Goal: Task Accomplishment & Management: Complete application form

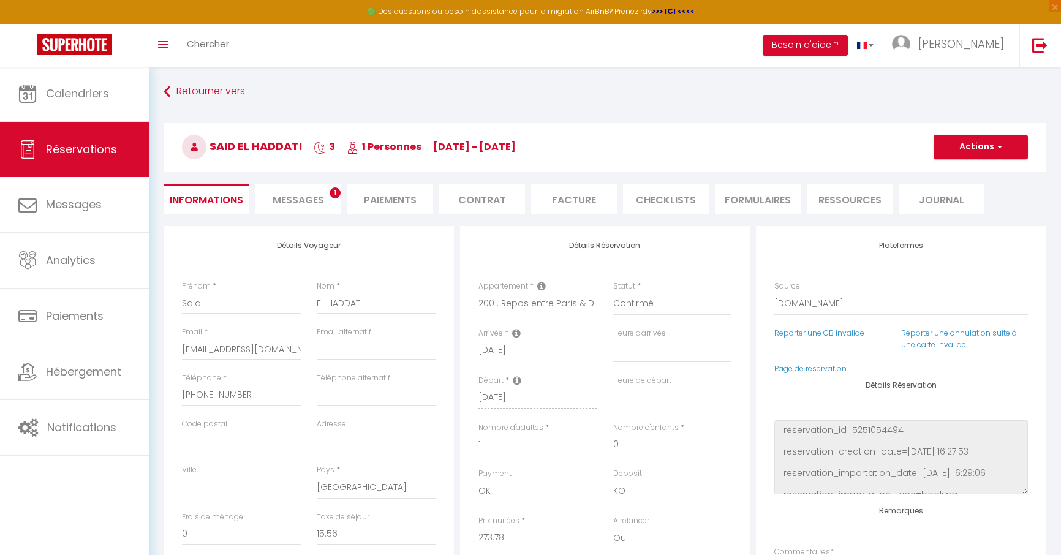
select select "32028"
select select
select select "14"
select select "2"
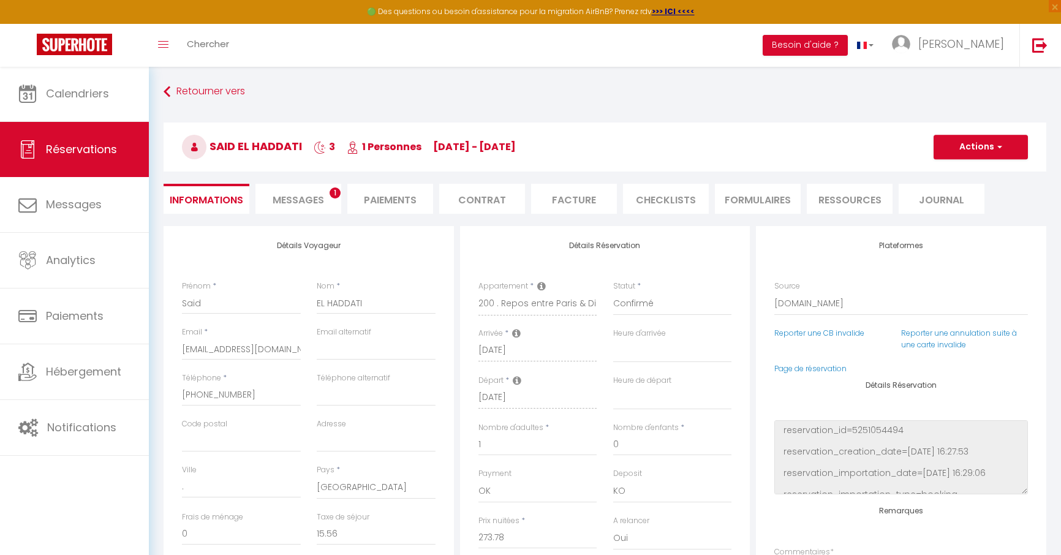
select select
checkbox input "false"
select select
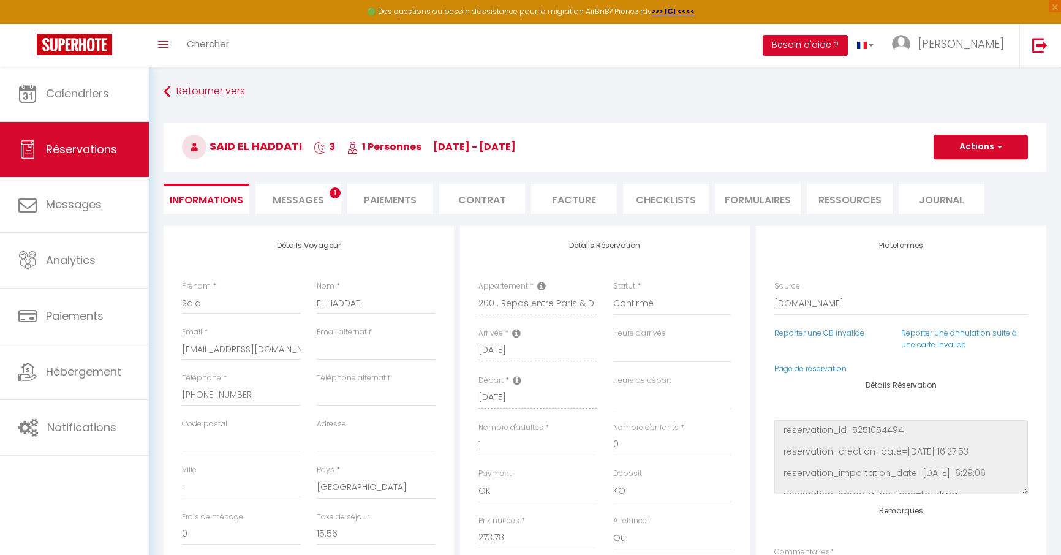
checkbox input "false"
select select
checkbox input "false"
select select
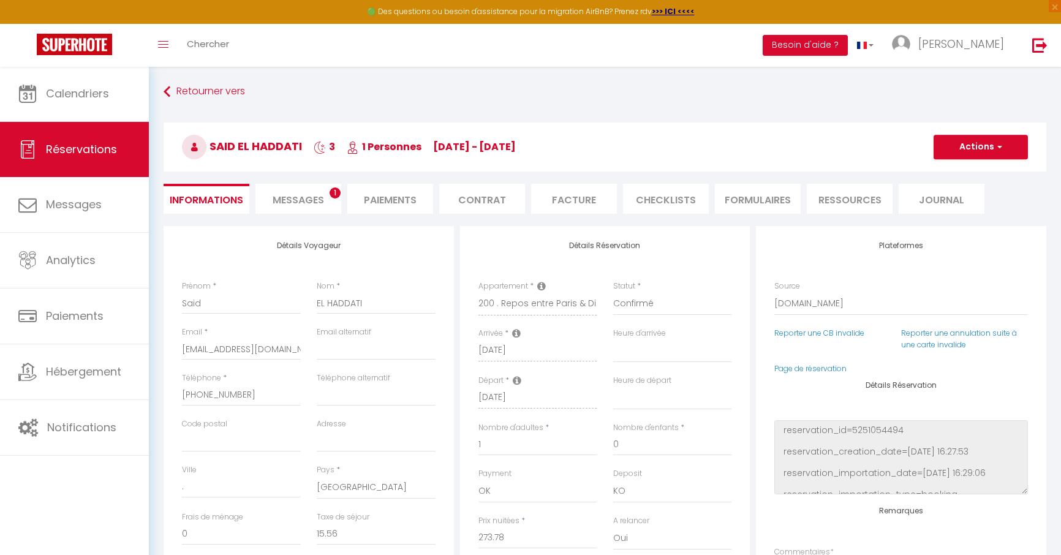
select select
checkbox input "false"
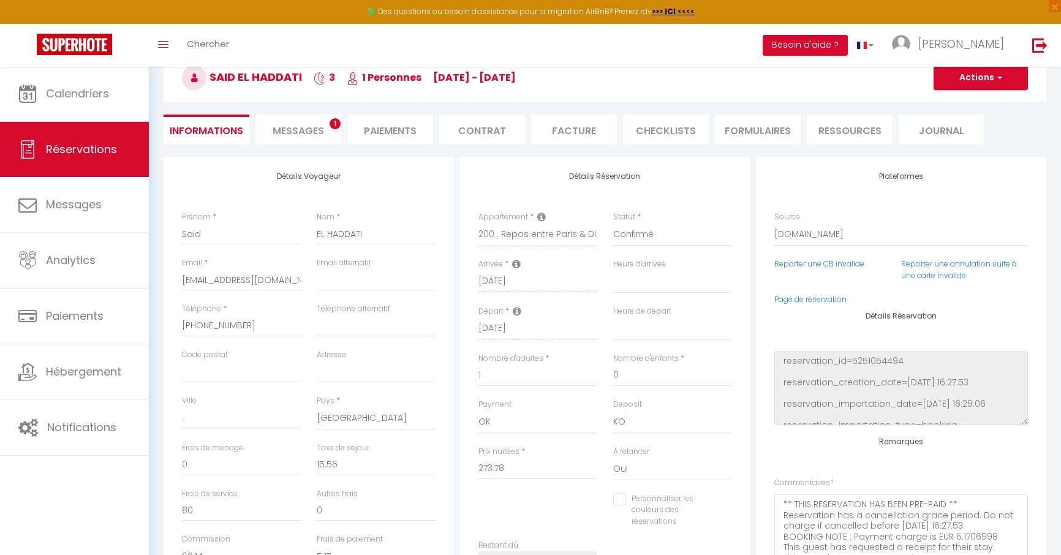
scroll to position [115, 0]
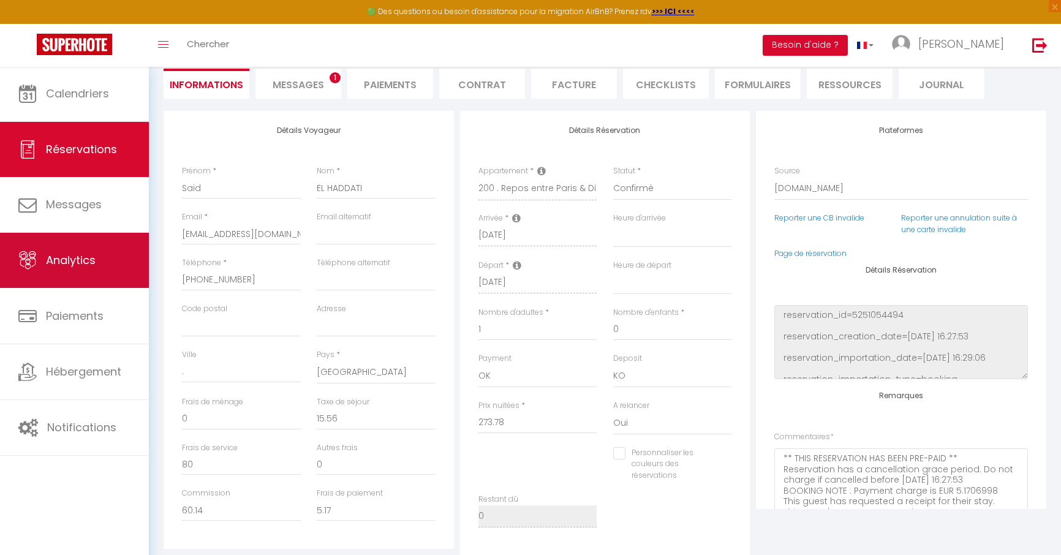
select select
checkbox input "false"
select select
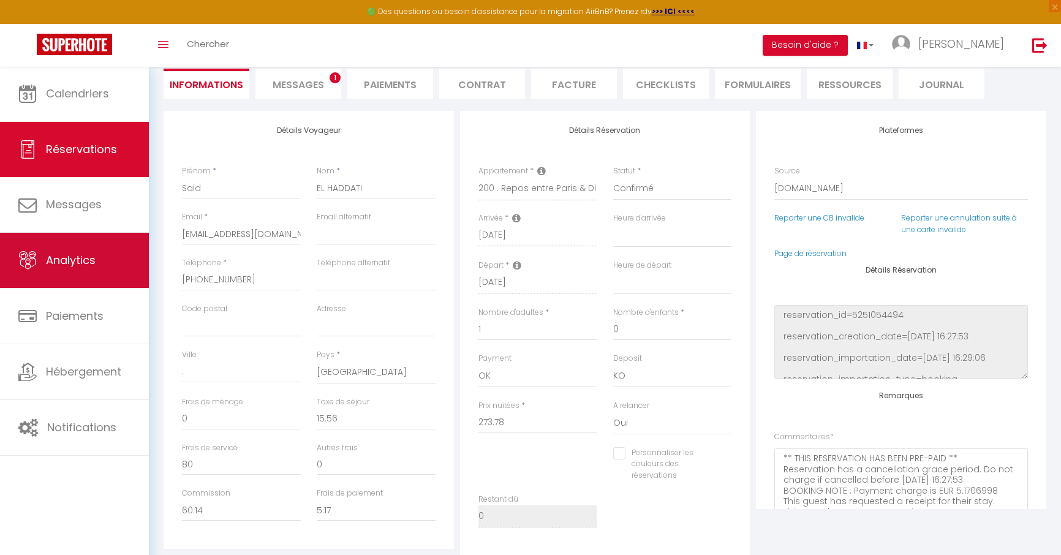
checkbox input "false"
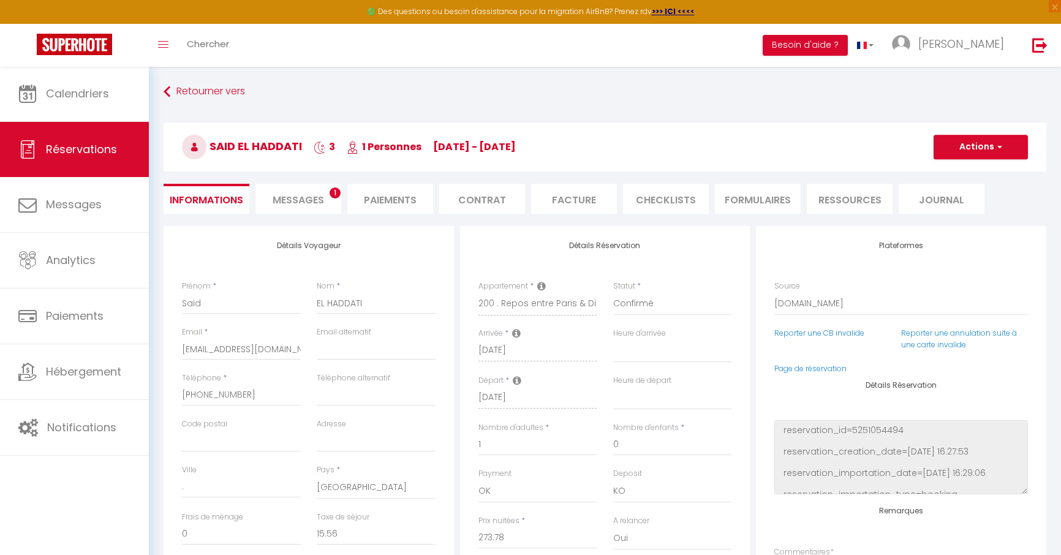
scroll to position [0, 0]
click at [302, 200] on span "Messages" at bounding box center [298, 200] width 51 height 14
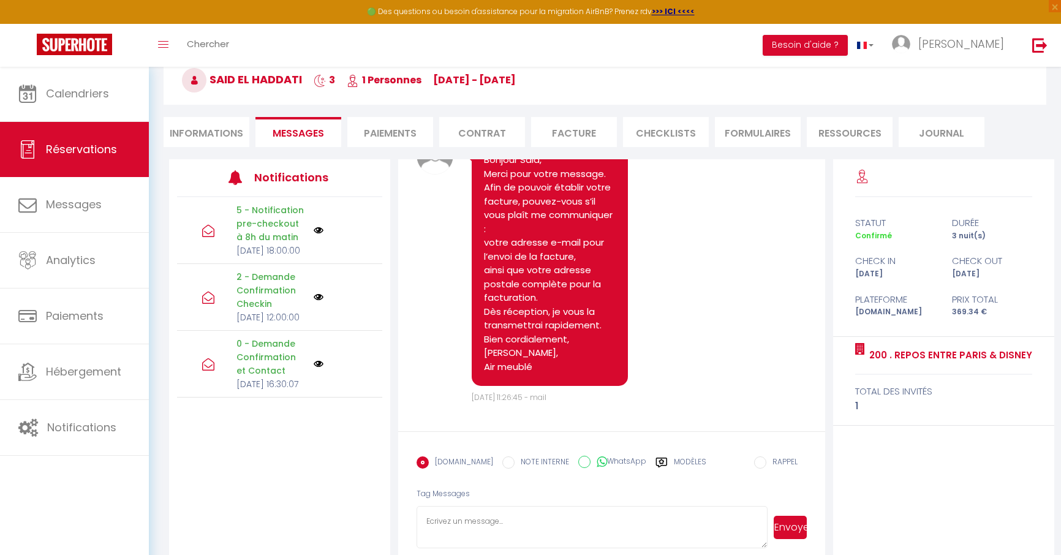
scroll to position [2381, 0]
click at [214, 128] on li "Informations" at bounding box center [207, 132] width 86 height 30
select select
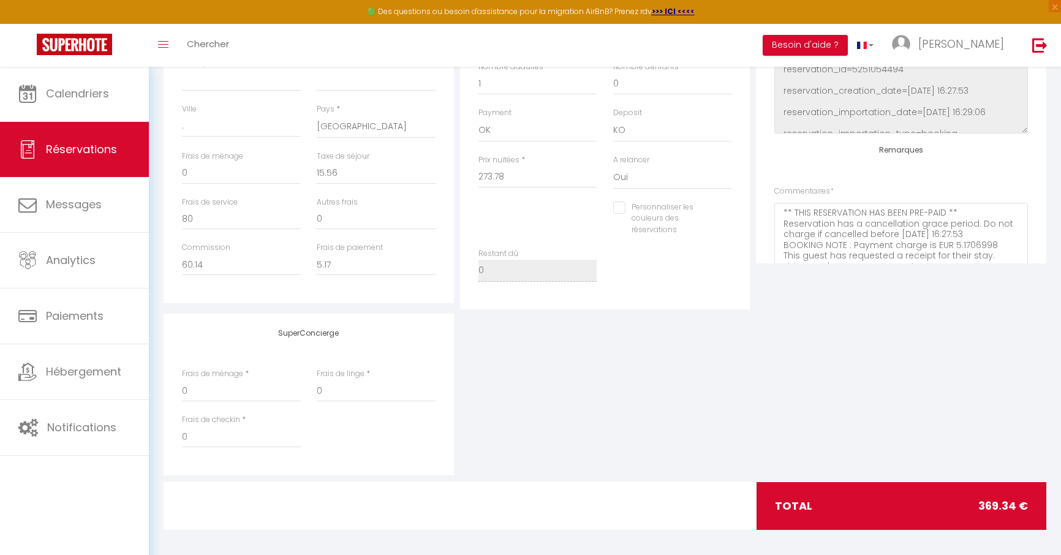
scroll to position [360, 0]
select select
checkbox input "false"
select select
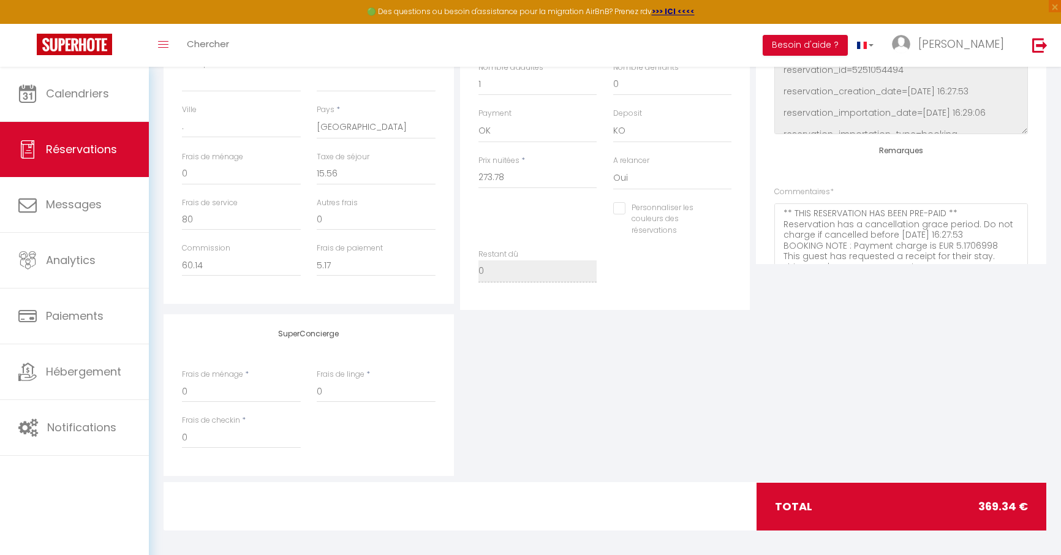
select select
checkbox input "false"
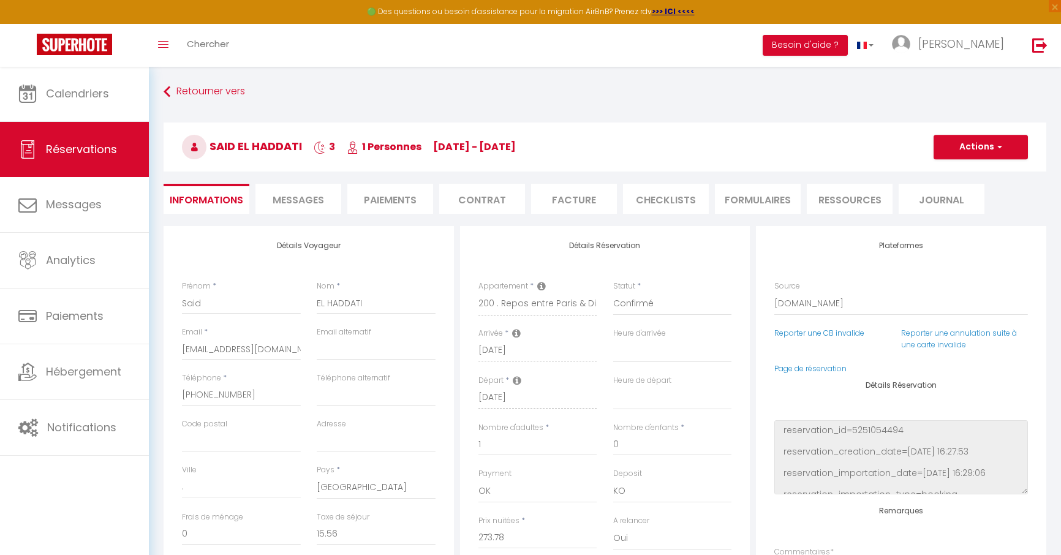
scroll to position [0, 0]
click at [205, 93] on link "Retourner vers" at bounding box center [605, 92] width 883 height 22
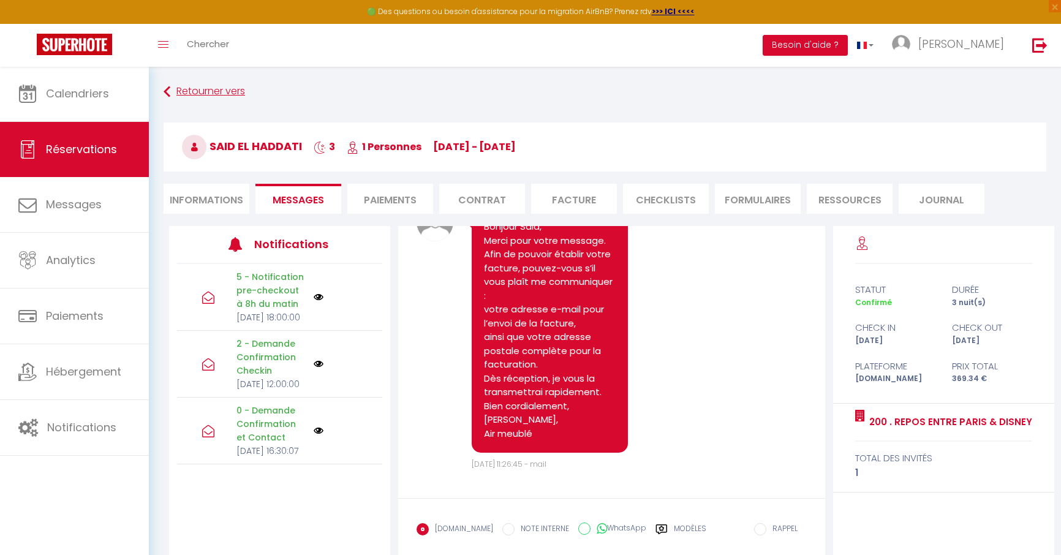
scroll to position [67, 0]
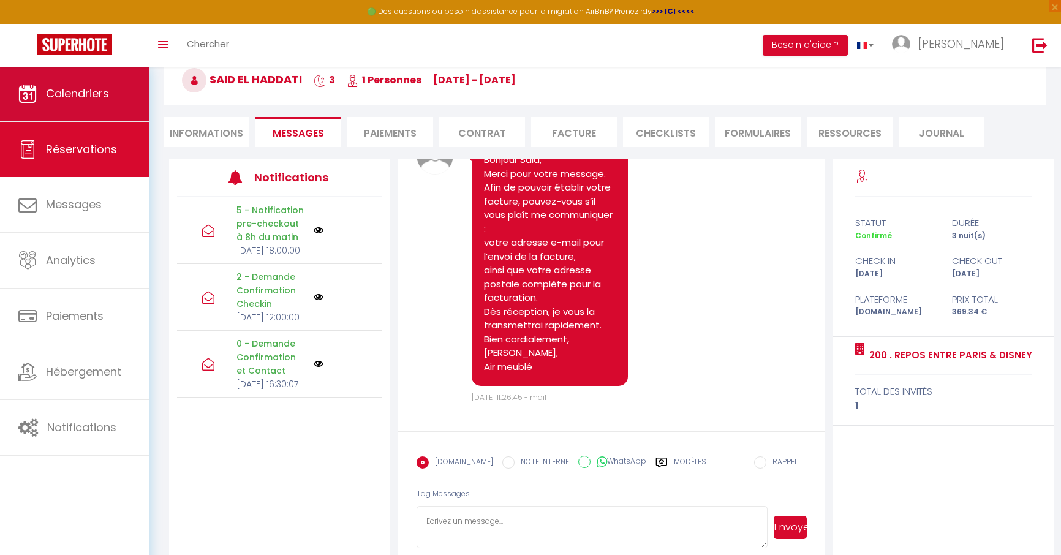
click at [73, 97] on span "Calendriers" at bounding box center [77, 93] width 63 height 15
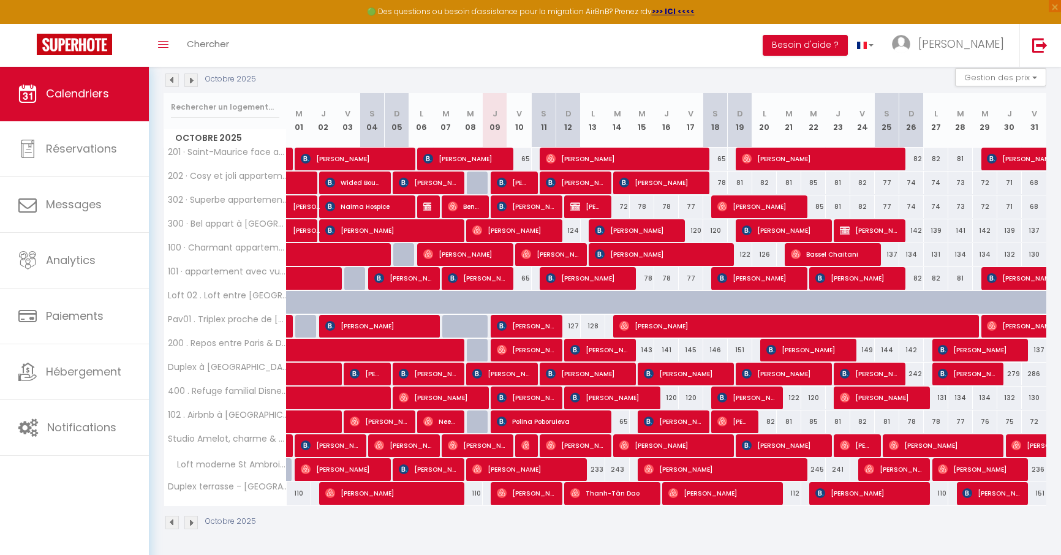
scroll to position [130, 0]
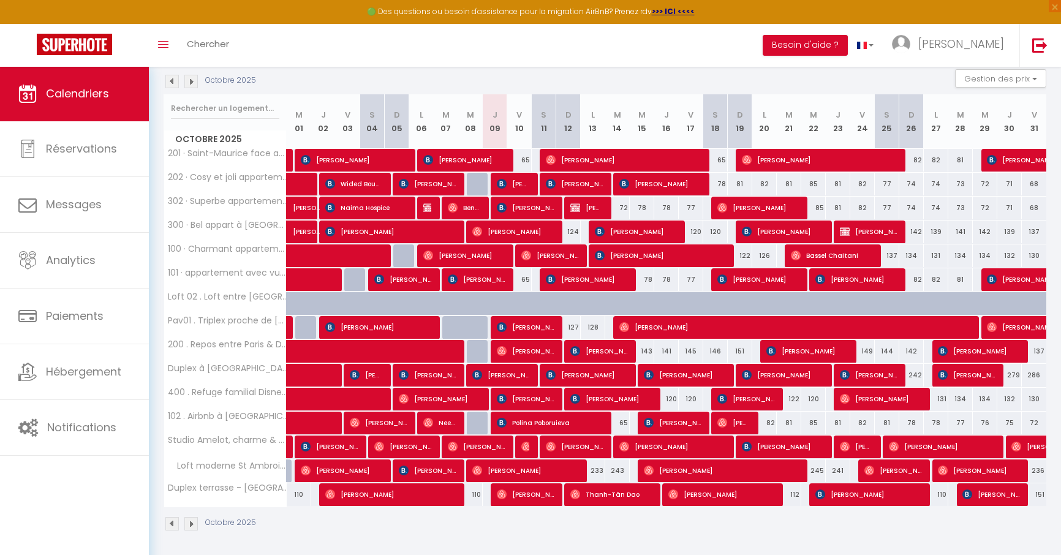
click at [335, 157] on span "[PERSON_NAME]" at bounding box center [354, 159] width 106 height 23
select select "OK"
select select "KO"
select select "0"
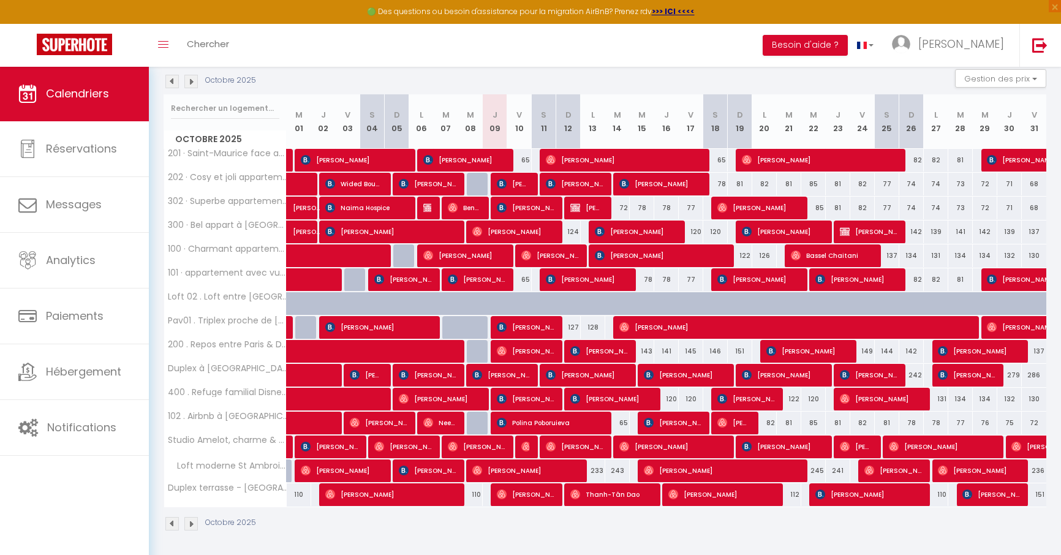
select select "1"
select select
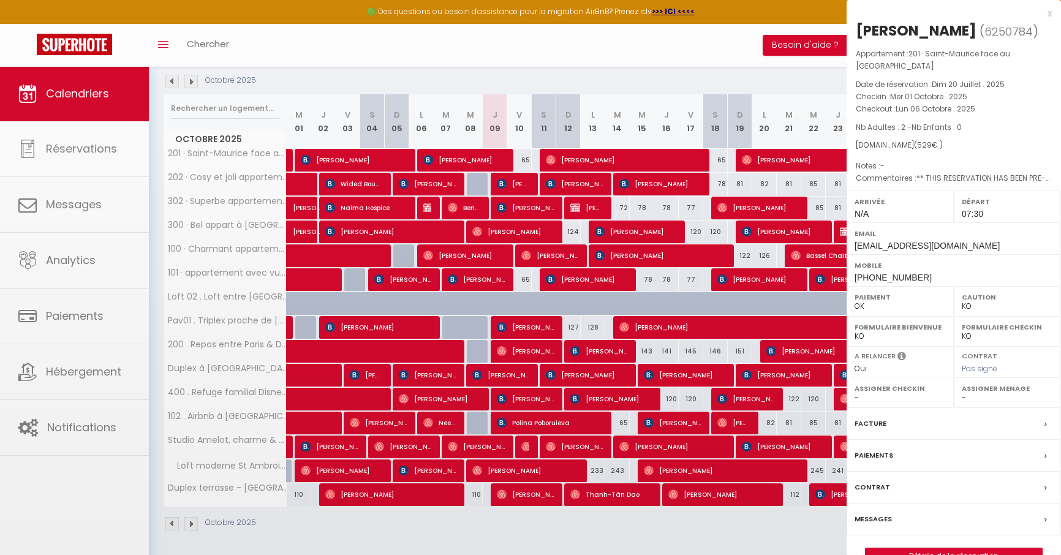
select select "52374"
select select "21493"
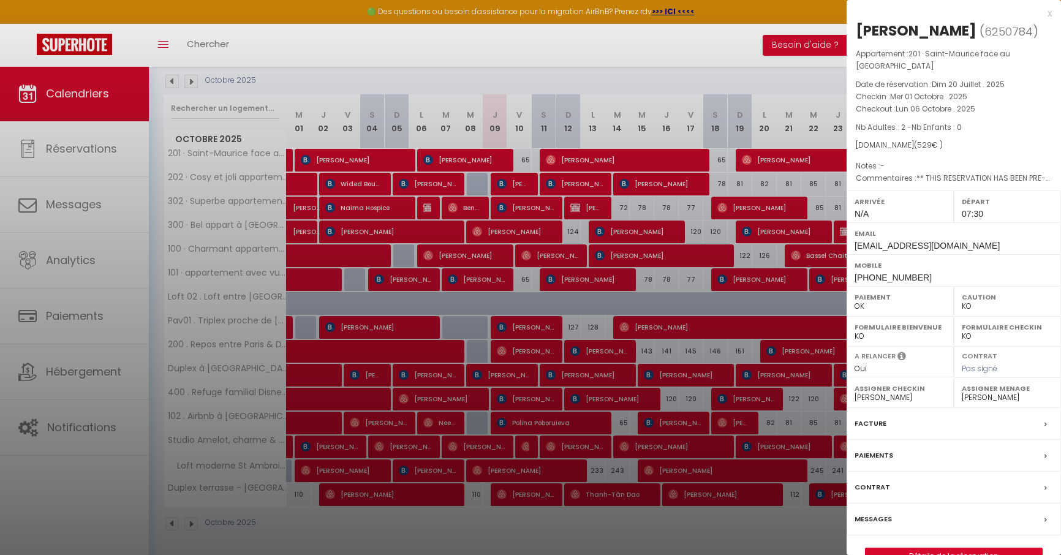
click at [958, 552] on link "Détails de la réservation" at bounding box center [953, 556] width 176 height 16
select select
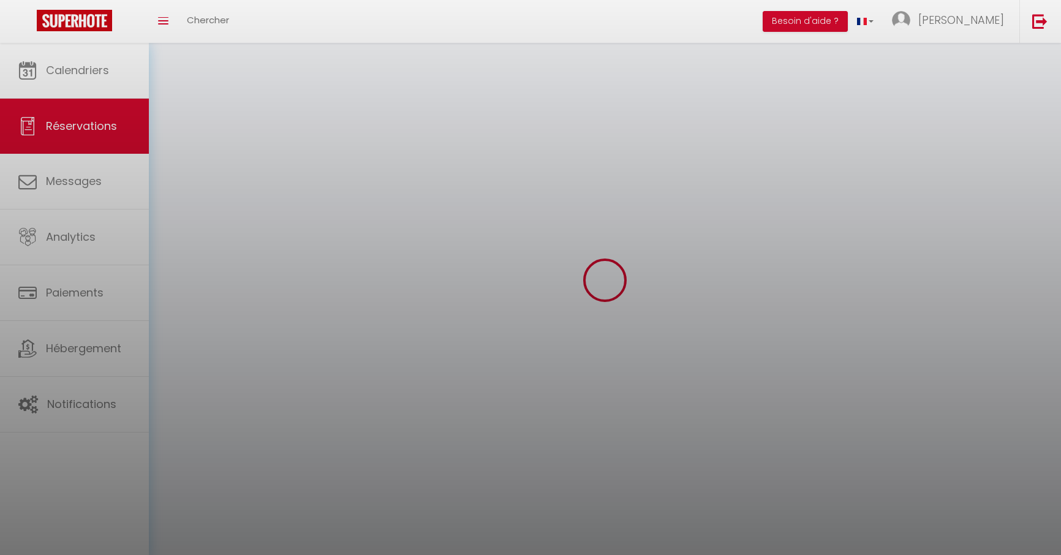
select select
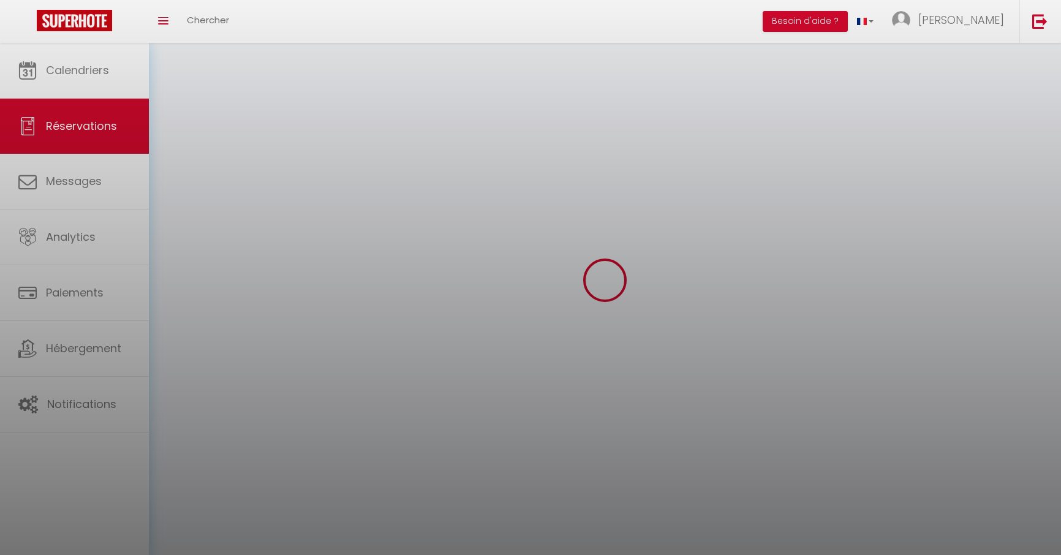
select select
checkbox input "false"
select select
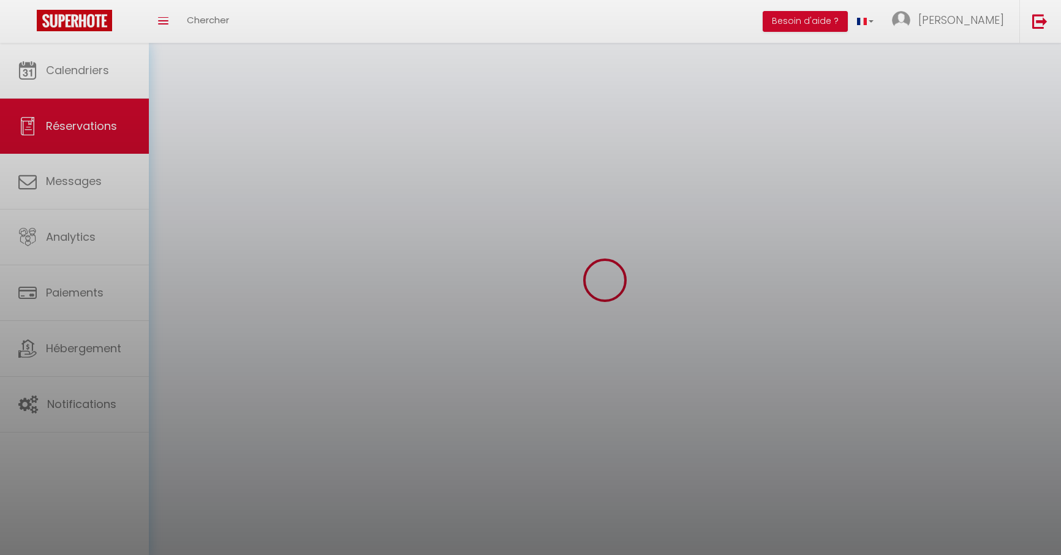
select select
checkbox input "false"
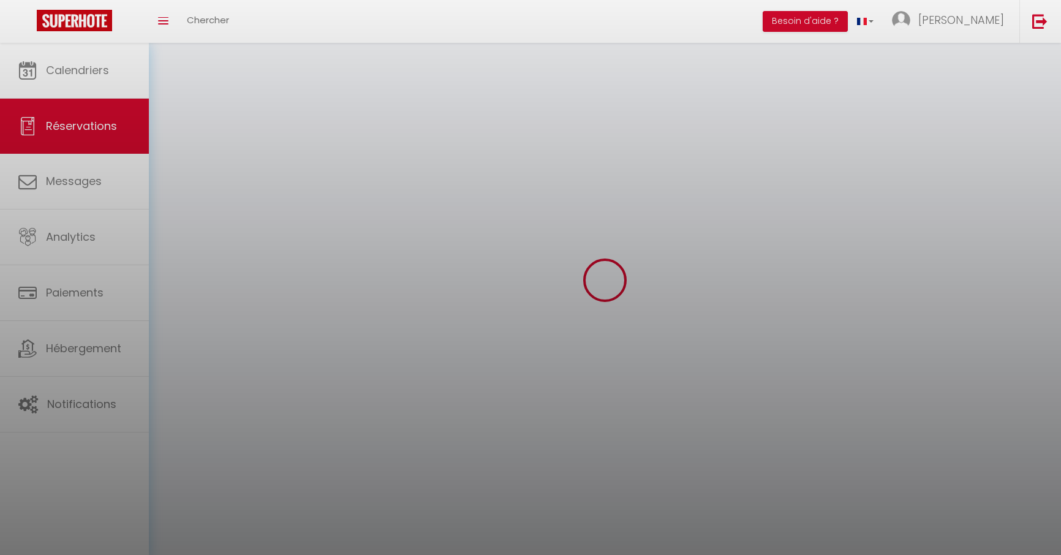
select select
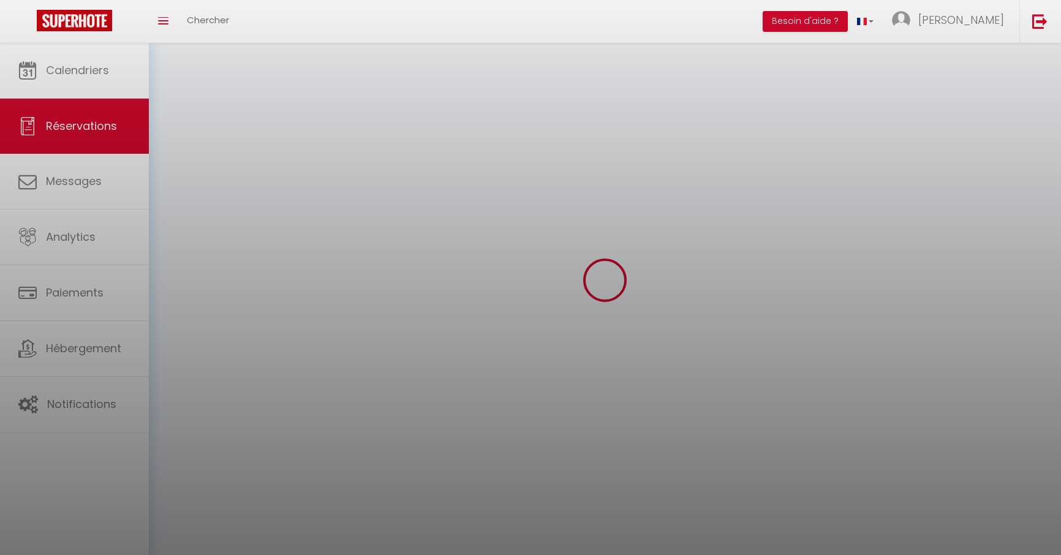
checkbox input "false"
select select
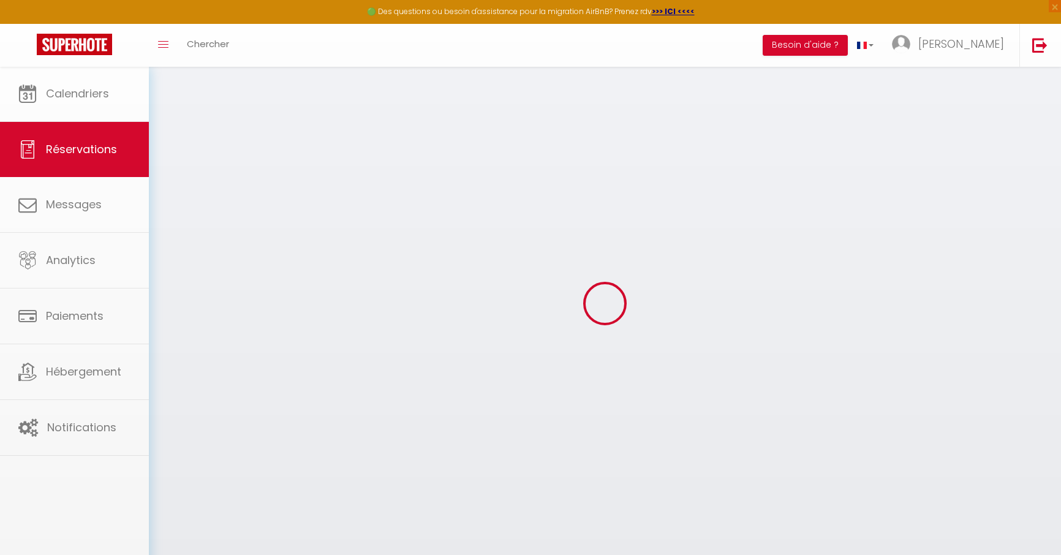
select select
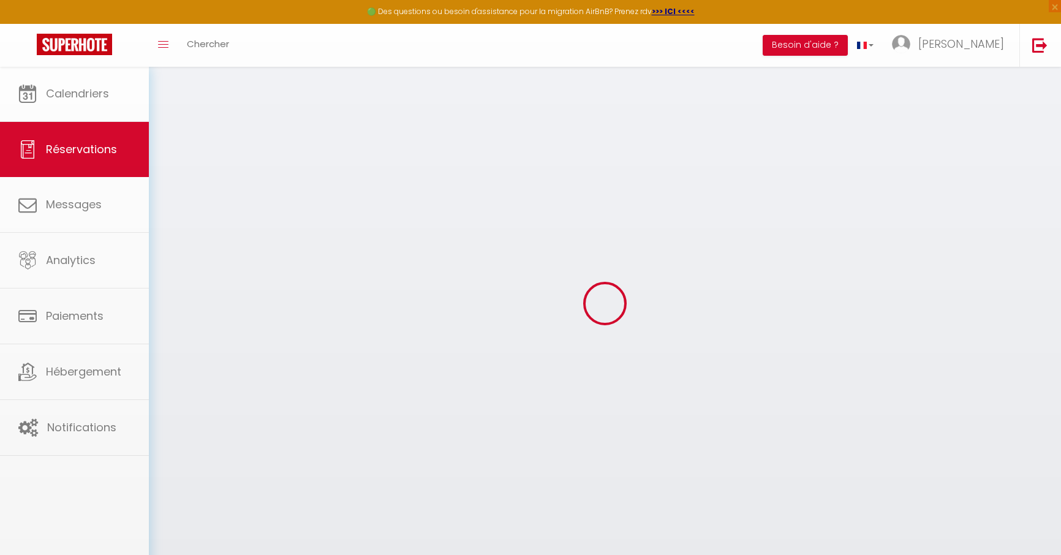
select select
checkbox input "false"
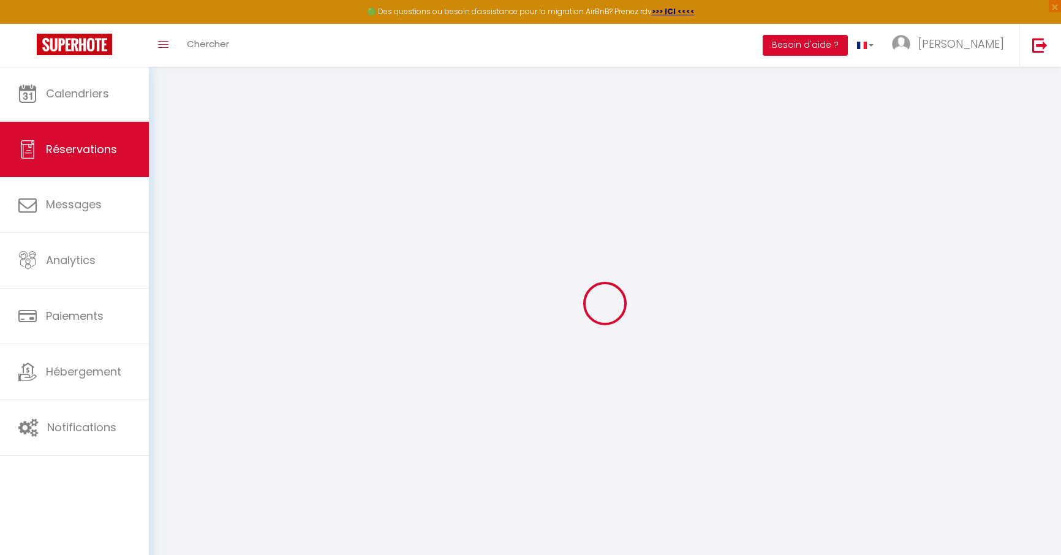
type input "[PERSON_NAME]"
type input "dioni"
type input "[EMAIL_ADDRESS][DOMAIN_NAME]"
type input "[PHONE_NUMBER]"
type input "."
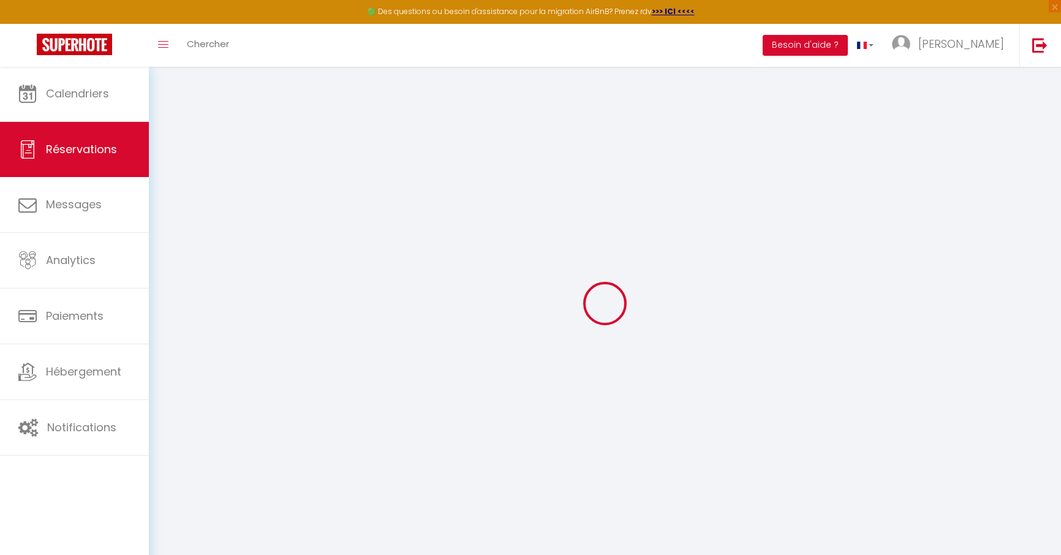
select select "FR"
type input "89.93"
select select "30975"
select select "1"
select select
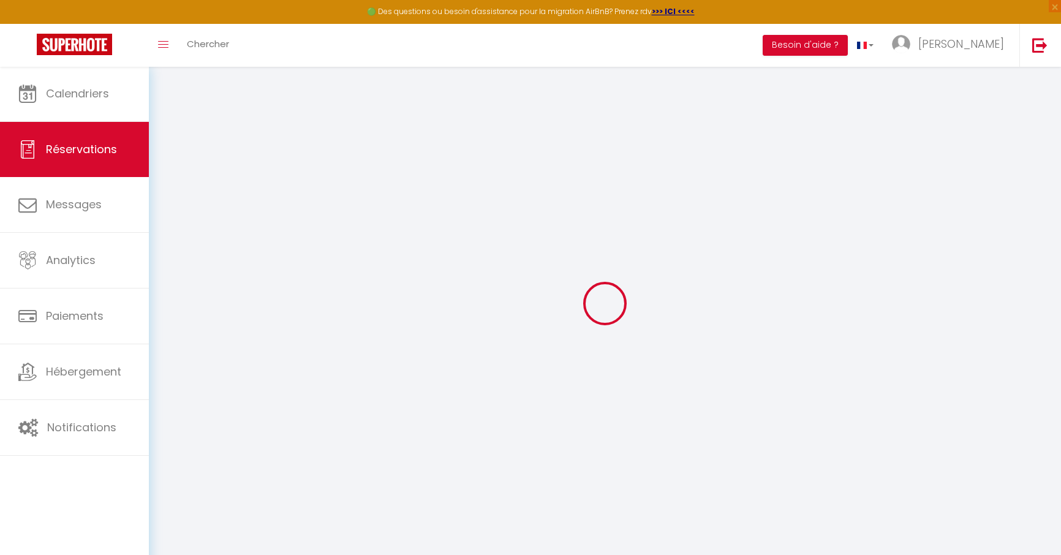
select select
type input "2"
select select "12"
select select
type input "479"
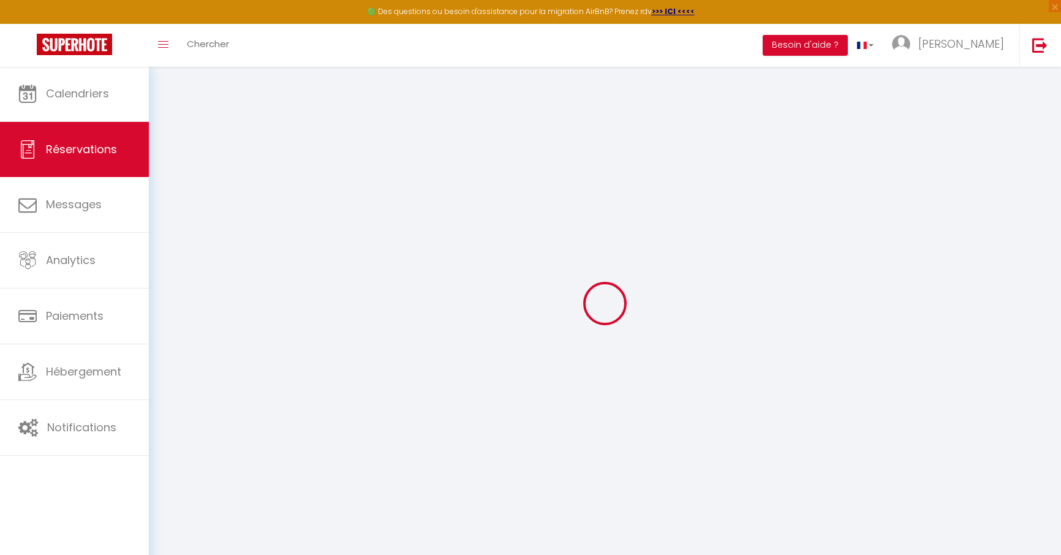
checkbox input "false"
type input "0"
select select "2"
type input "0"
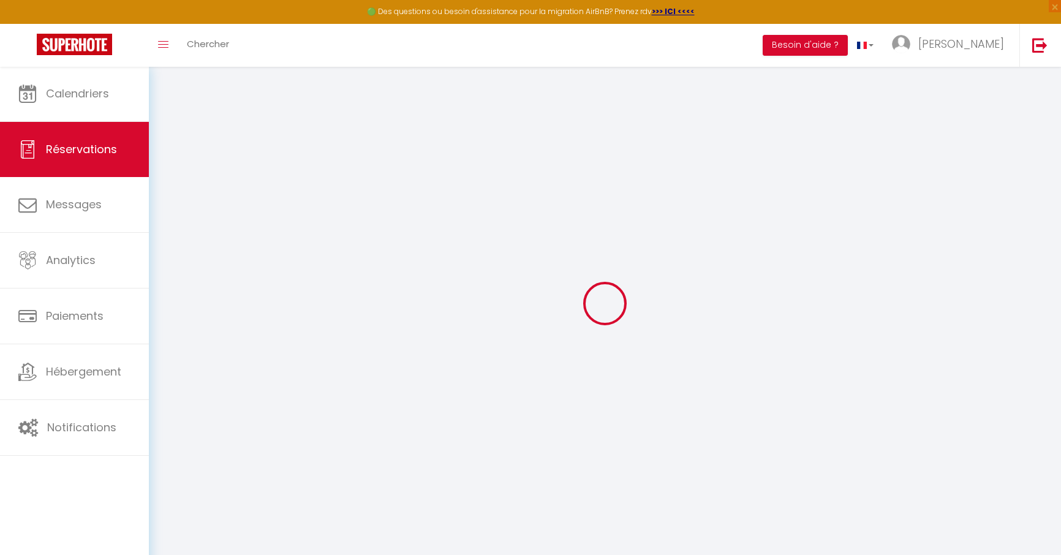
type input "0"
select select
select select "14"
checkbox input "false"
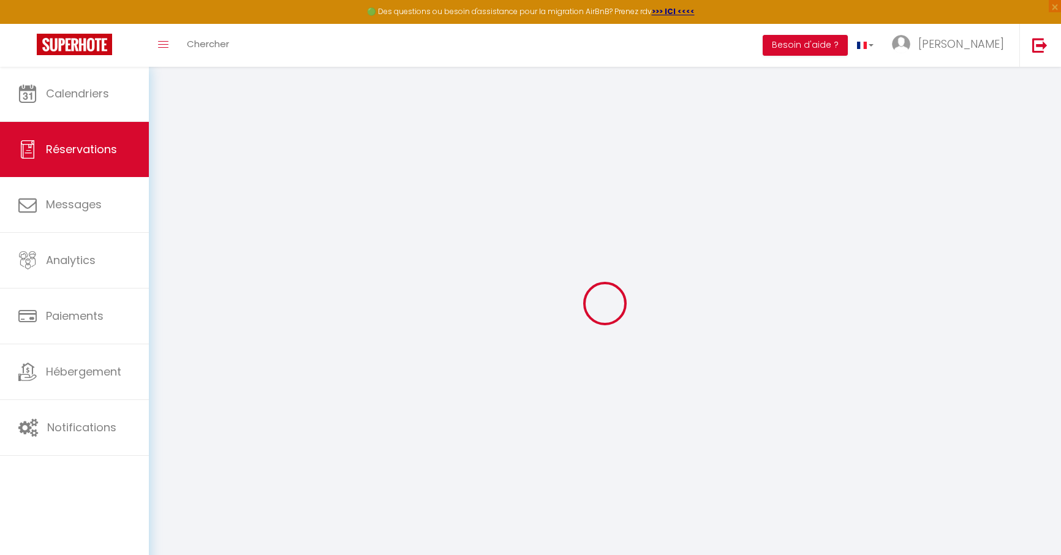
select select
checkbox input "false"
select select
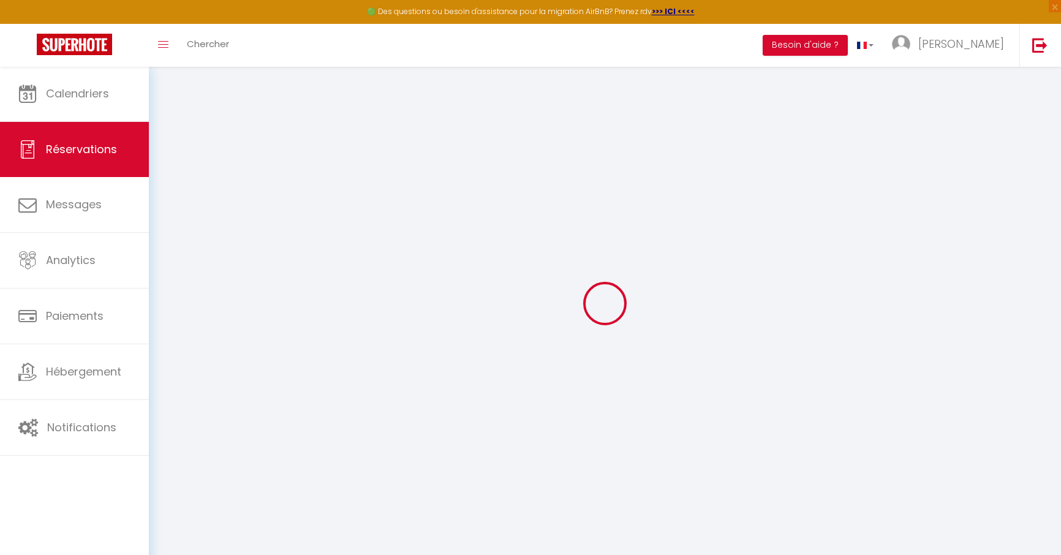
checkbox input "false"
select select
checkbox input "false"
type textarea "** THIS RESERVATION HAS BEEN PRE-PAID ** BOOKING NOTE : Payment charge is EUR 7…"
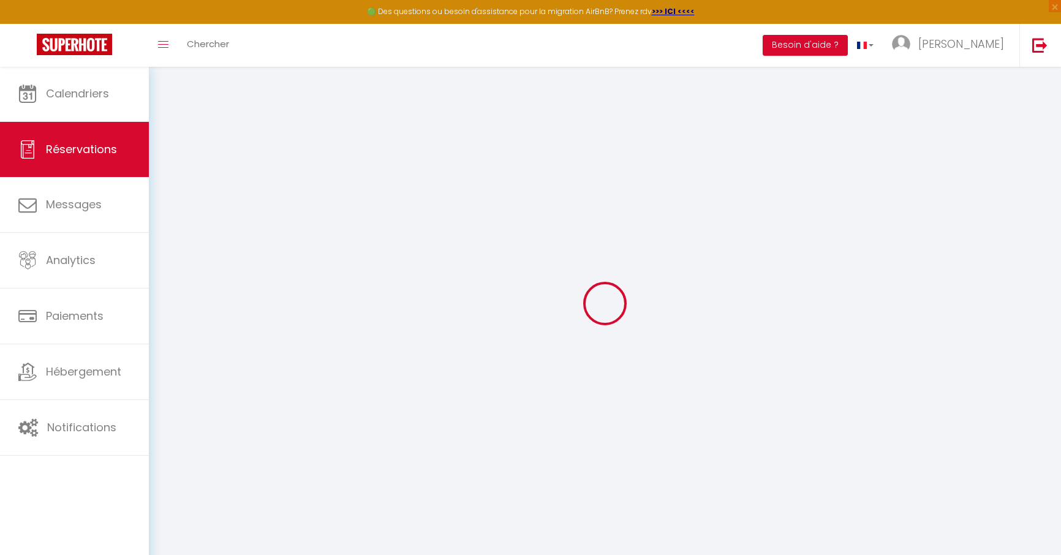
type input "50"
select select
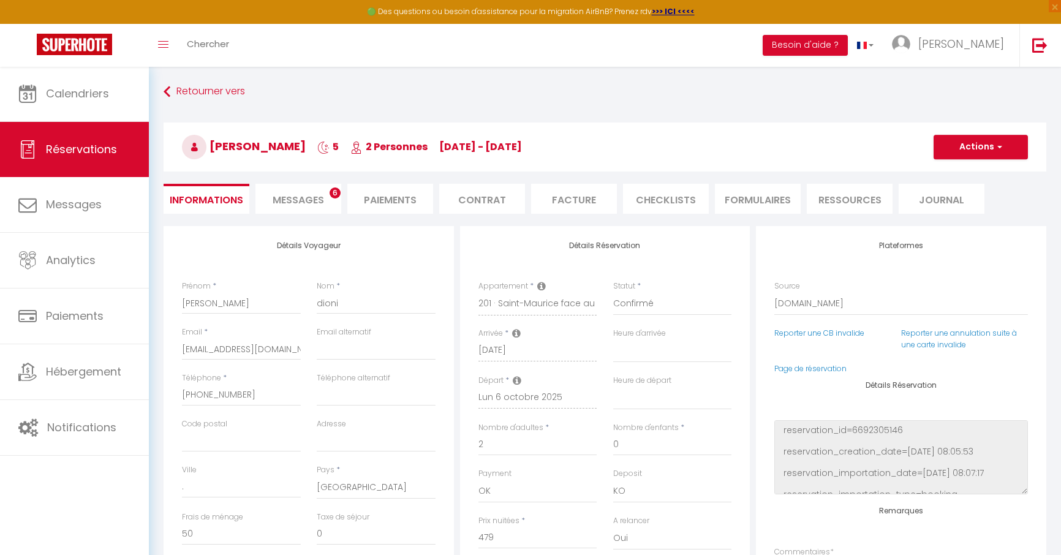
checkbox input "false"
select select
select select "07:30"
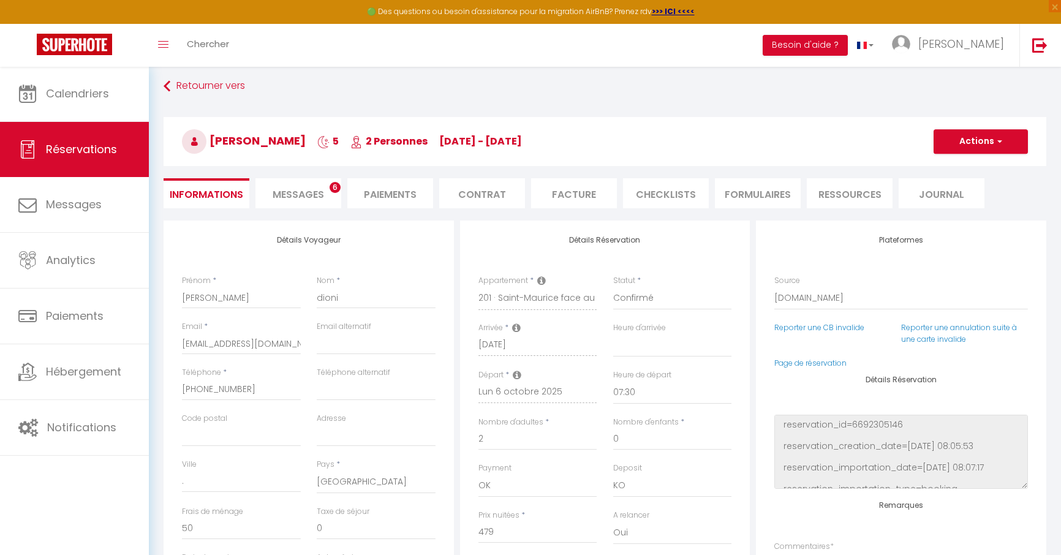
scroll to position [15, 0]
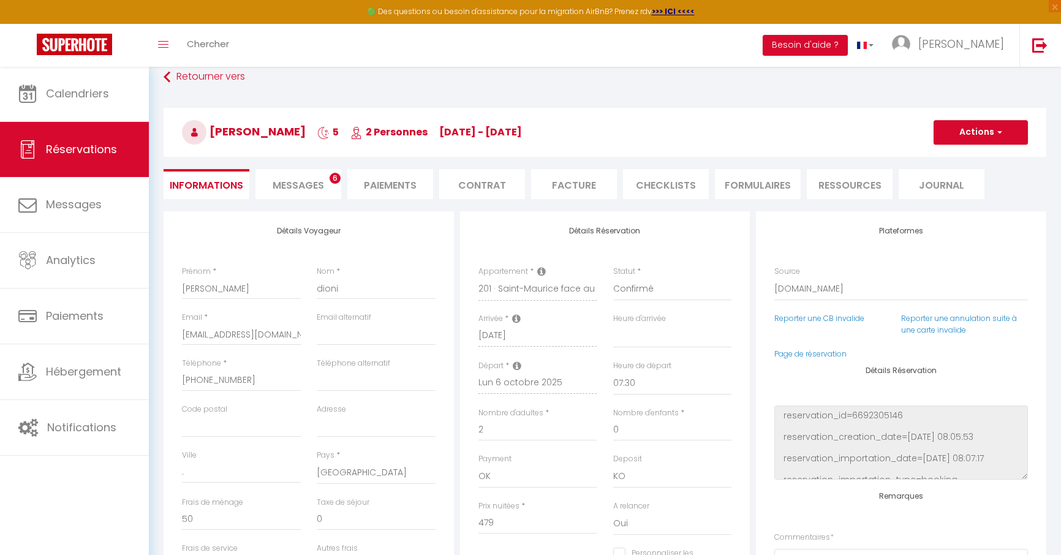
click at [382, 185] on li "Paiements" at bounding box center [390, 184] width 86 height 30
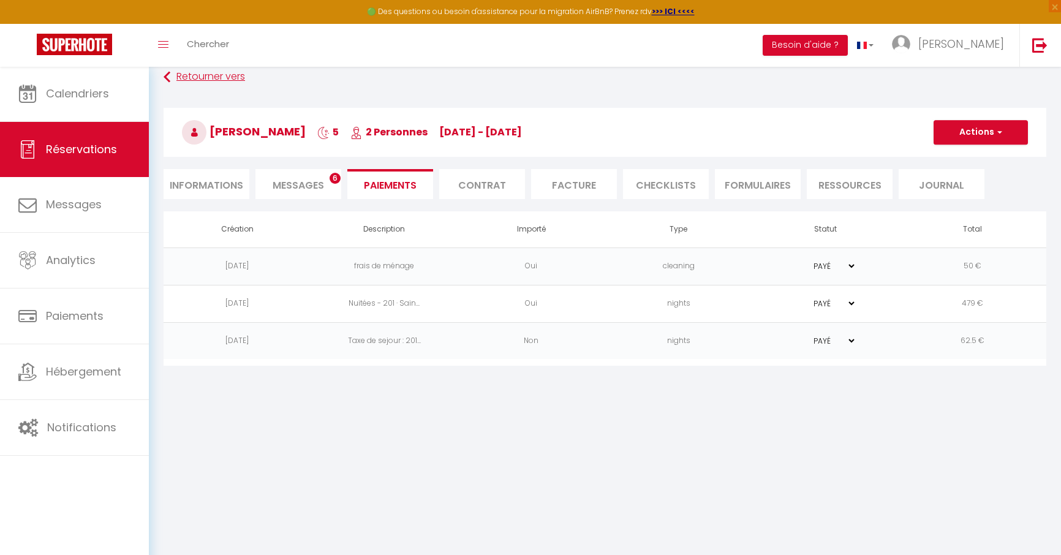
click at [201, 76] on link "Retourner vers" at bounding box center [605, 77] width 883 height 22
select select
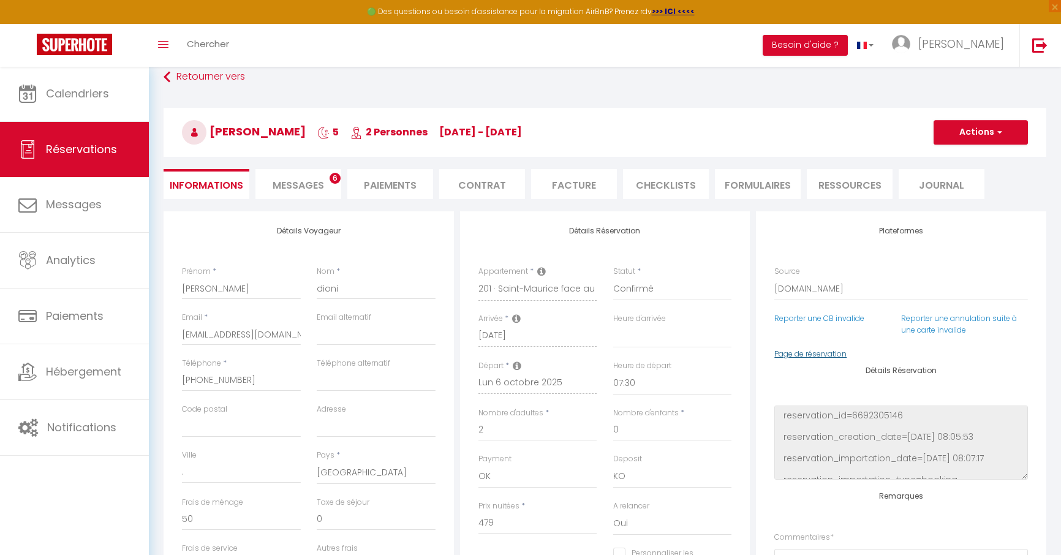
click at [827, 352] on link "Page de réservation" at bounding box center [810, 353] width 72 height 10
click at [574, 184] on li "Facture" at bounding box center [574, 184] width 86 height 30
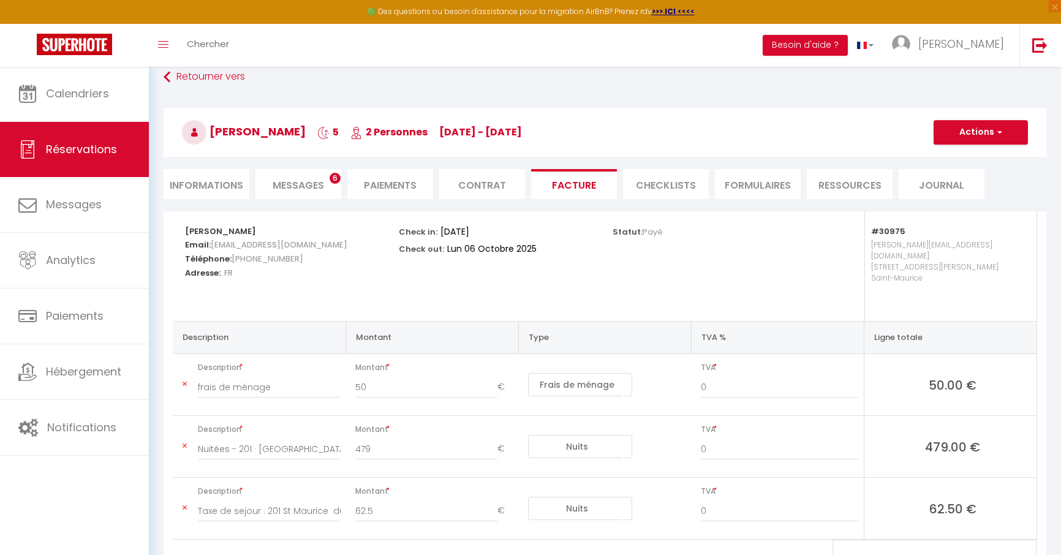
click at [317, 184] on span "Messages" at bounding box center [298, 185] width 51 height 14
